Goal: Communication & Community: Share content

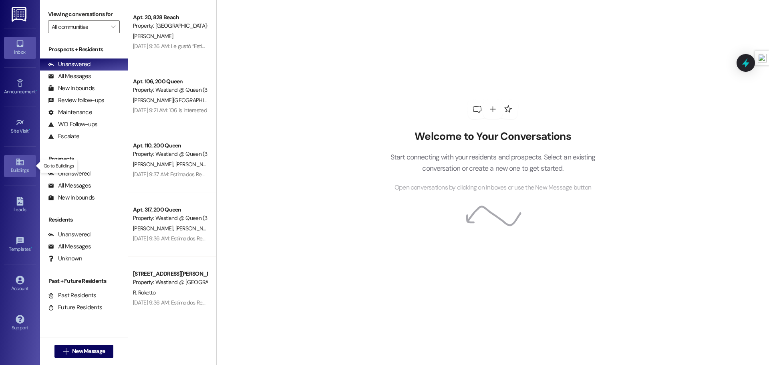
click at [19, 165] on icon at bounding box center [20, 161] width 9 height 9
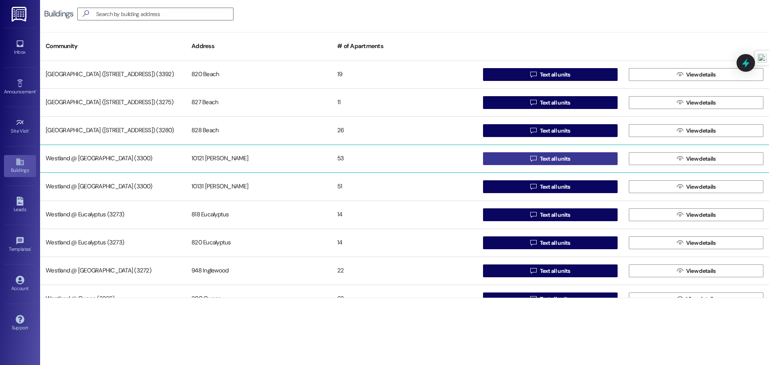
click at [511, 155] on button " Text all units" at bounding box center [550, 158] width 135 height 13
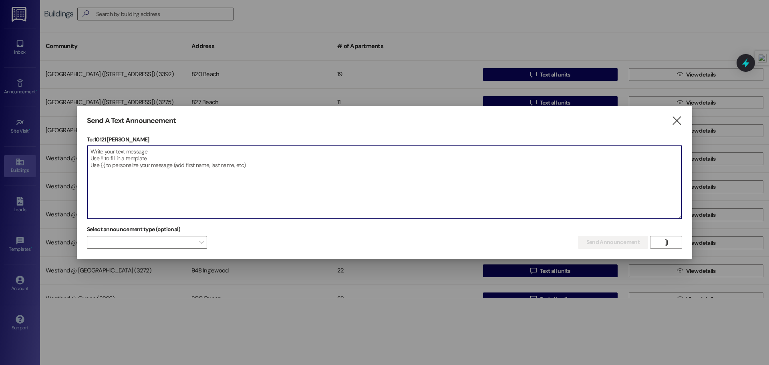
click at [171, 158] on textarea at bounding box center [384, 182] width 594 height 73
paste textarea "Attention All [PERSON_NAME] Residents Please be advised that toilet wipes, incl…"
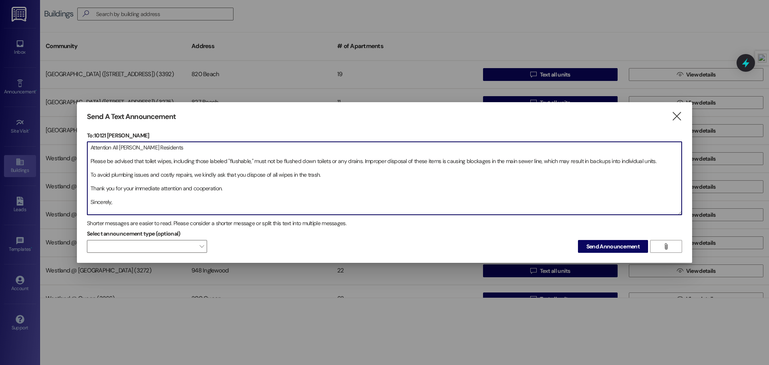
click at [90, 163] on textarea "Attention All [PERSON_NAME] Residents Please be advised that toilet wipes, incl…" at bounding box center [384, 178] width 594 height 73
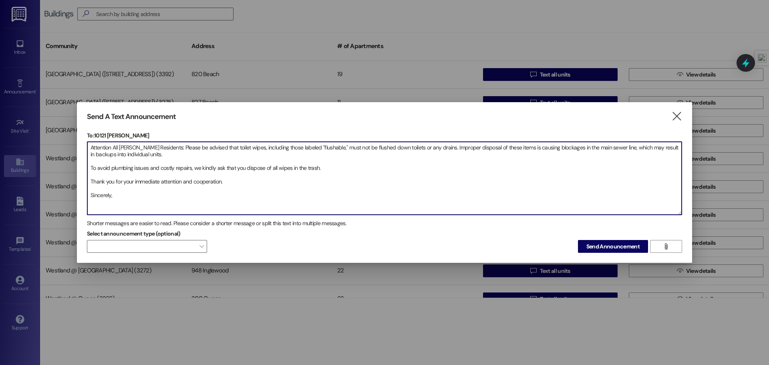
click at [89, 167] on textarea "Attention All [PERSON_NAME] Residents: Please be advised that toilet wipes, inc…" at bounding box center [384, 178] width 594 height 73
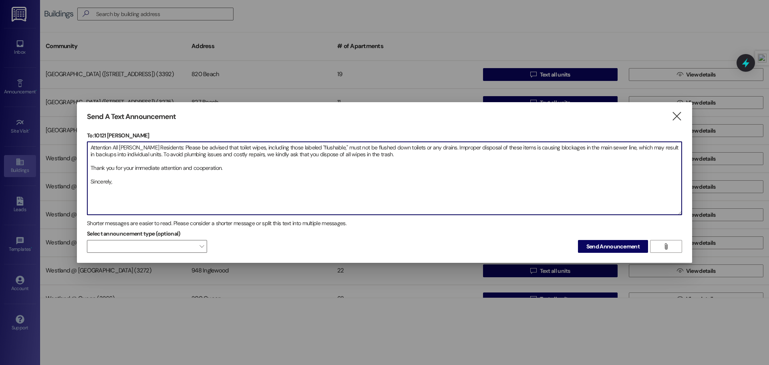
click at [90, 167] on textarea "Attention All [PERSON_NAME] Residents: Please be advised that toilet wipes, inc…" at bounding box center [384, 178] width 594 height 73
click at [549, 156] on textarea "Attention All [PERSON_NAME] Residents: Please be advised that toilet wipes, inc…" at bounding box center [384, 178] width 594 height 73
click at [594, 172] on textarea "Attention All [PERSON_NAME] Residents: Please be advised that toilet wipes, inc…" at bounding box center [384, 178] width 594 height 73
click at [589, 153] on textarea "Attention All [PERSON_NAME] Residents: Please be advised that toilet wipes, inc…" at bounding box center [384, 178] width 594 height 73
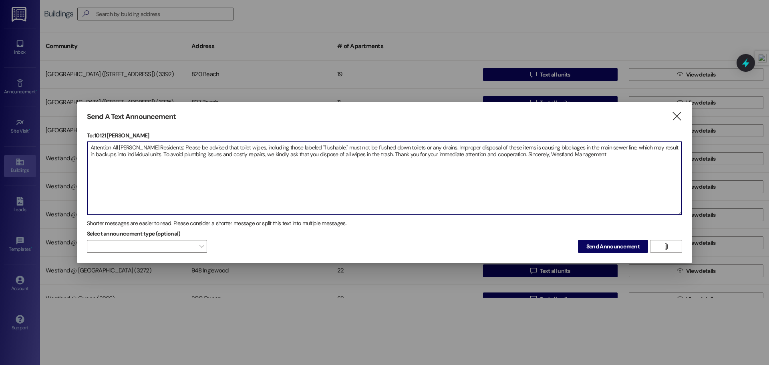
drag, startPoint x: 612, startPoint y: 156, endPoint x: 85, endPoint y: 145, distance: 527.5
click at [87, 148] on textarea "Attention All [PERSON_NAME] Residents: Please be advised that toilet wipes, inc…" at bounding box center [384, 178] width 594 height 73
click at [554, 181] on textarea "Attention All [PERSON_NAME] Residents: Please be advised that toilet wipes, inc…" at bounding box center [384, 178] width 594 height 73
type textarea "Attention All [PERSON_NAME] Residents: Please be advised that toilet wipes, inc…"
click at [622, 245] on span "Send Announcement" at bounding box center [612, 246] width 53 height 8
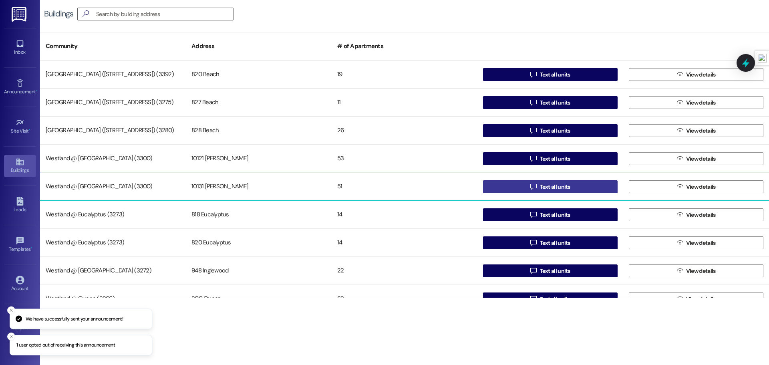
click at [505, 187] on button " Text all units" at bounding box center [550, 186] width 135 height 13
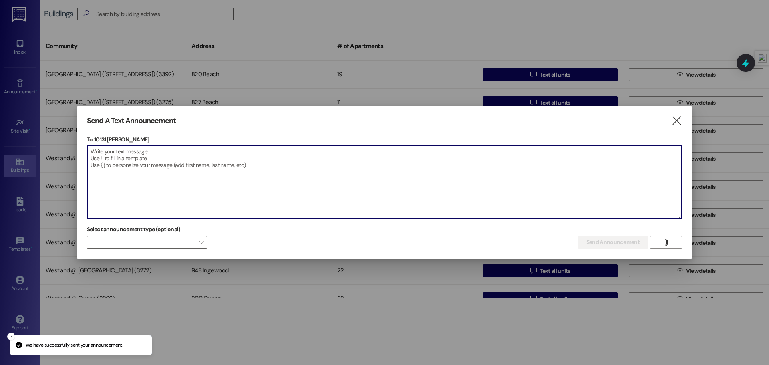
click at [177, 158] on textarea at bounding box center [384, 182] width 594 height 73
paste textarea "Attention All [PERSON_NAME] Residents: Please be advised that toilet wipes, inc…"
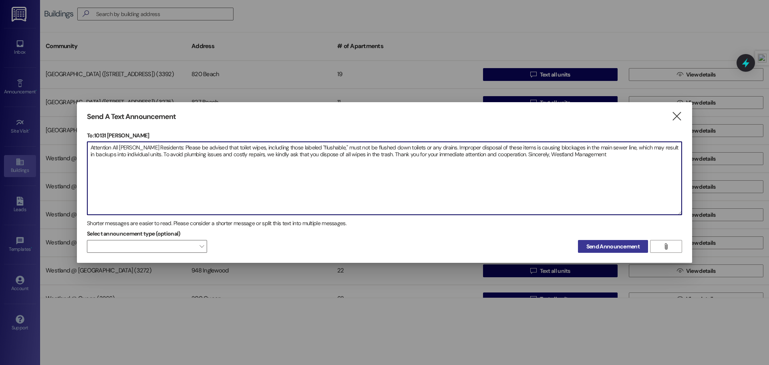
type textarea "Attention All [PERSON_NAME] Residents: Please be advised that toilet wipes, inc…"
click at [604, 246] on span "Send Announcement" at bounding box center [612, 246] width 53 height 8
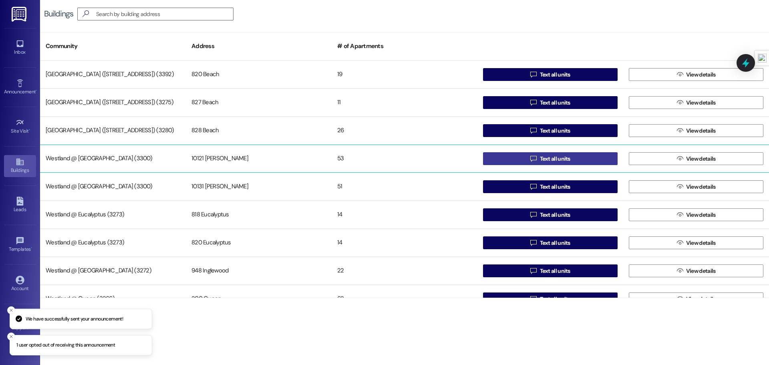
click at [488, 160] on button " Text all units" at bounding box center [550, 158] width 135 height 13
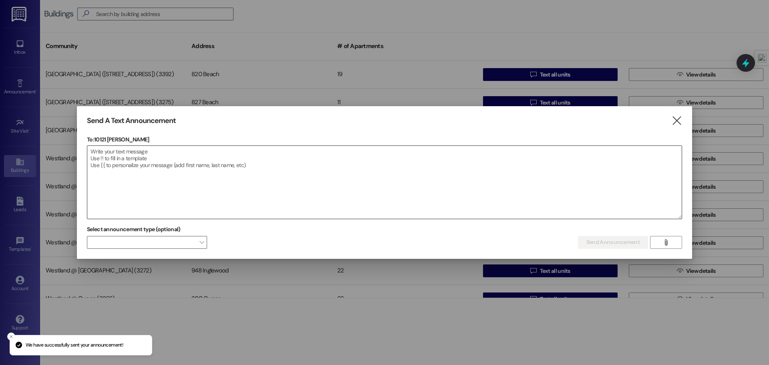
click at [217, 154] on textarea at bounding box center [384, 182] width 594 height 73
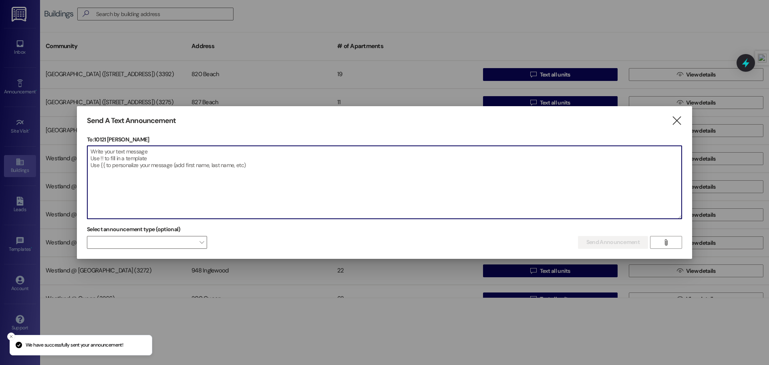
paste textarea "Atención a Todos los Residentes de [GEOGRAPHIC_DATA][PERSON_NAME] les informa q…"
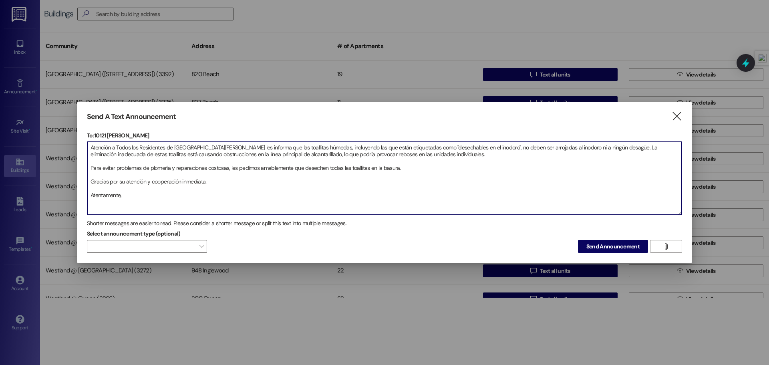
click at [90, 160] on textarea "Atención a Todos los Residentes de [GEOGRAPHIC_DATA][PERSON_NAME] les informa q…" at bounding box center [384, 178] width 594 height 73
click at [90, 167] on textarea "Atención a Todos los Residentes de [PERSON_NAME] les informa que las toallitas …" at bounding box center [384, 178] width 594 height 73
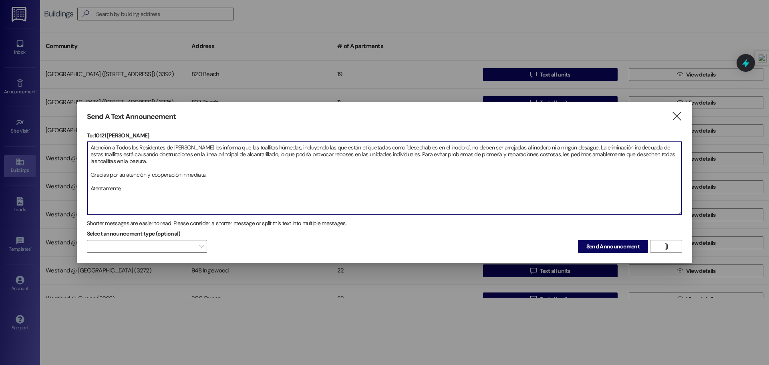
click at [90, 173] on textarea "Atención a Todos los Residentes de [PERSON_NAME] les informa que las toallitas …" at bounding box center [384, 178] width 594 height 73
click at [90, 176] on textarea "Atención a Todos los Residentes de [PERSON_NAME] les informa que las toallitas …" at bounding box center [384, 178] width 594 height 73
click at [295, 164] on textarea "Atención a Todos los Residentes de [PERSON_NAME] les informa que las toallitas …" at bounding box center [384, 178] width 594 height 73
drag, startPoint x: 358, startPoint y: 162, endPoint x: 89, endPoint y: 149, distance: 269.0
click at [89, 149] on textarea "Atención a Todos los Residentes de [PERSON_NAME] les informa que las toallitas …" at bounding box center [384, 178] width 594 height 73
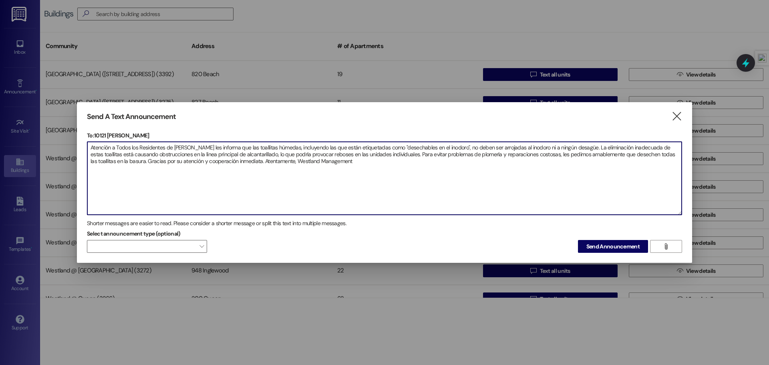
type textarea "Atención a Todos los Residentes de [PERSON_NAME] les informa que las toallitas …"
click at [433, 232] on div "Select announcement type (optional)  Send Announcement " at bounding box center [384, 239] width 595 height 25
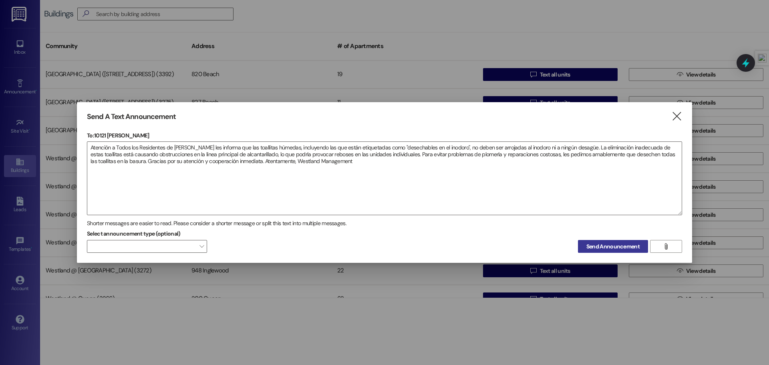
click at [603, 247] on span "Send Announcement" at bounding box center [612, 246] width 53 height 8
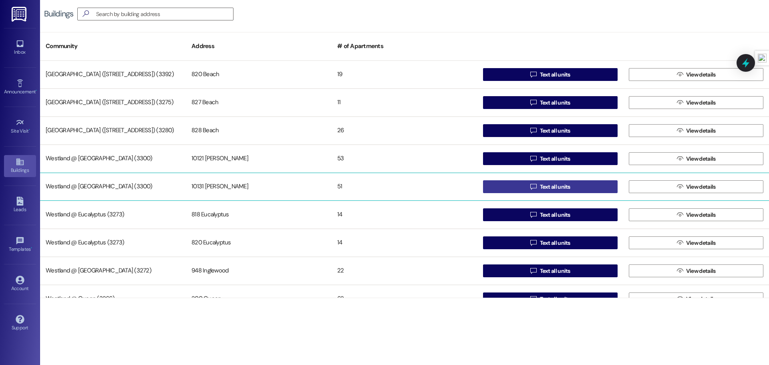
click at [566, 183] on span "Text all units" at bounding box center [555, 187] width 30 height 8
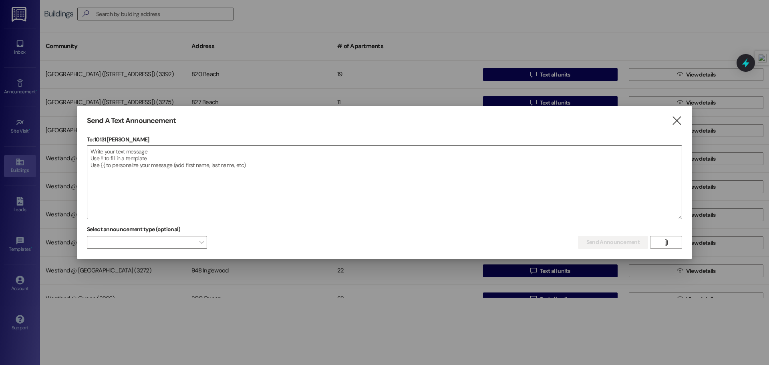
click at [250, 155] on textarea at bounding box center [384, 182] width 594 height 73
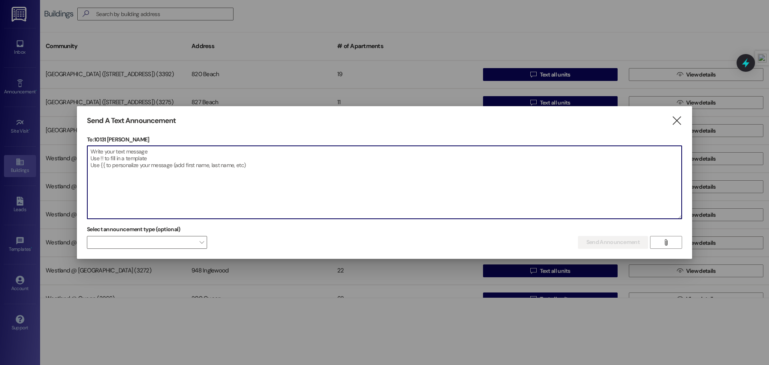
paste textarea "Atención a Todos los Residentes de [PERSON_NAME] les informa que las toallitas …"
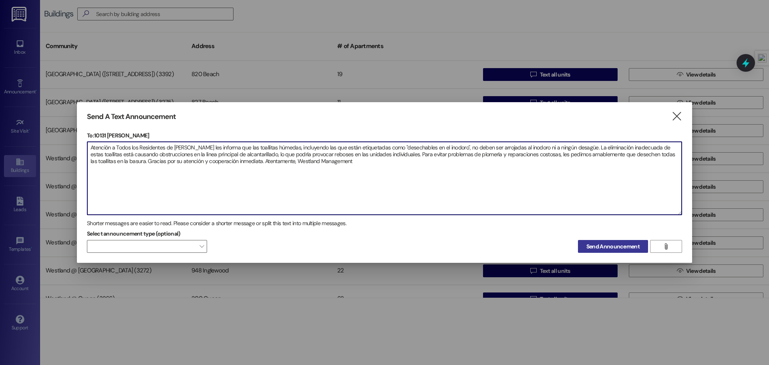
type textarea "Atención a Todos los Residentes de [PERSON_NAME] les informa que las toallitas …"
click at [611, 247] on span "Send Announcement" at bounding box center [612, 246] width 53 height 8
